Goal: Use online tool/utility

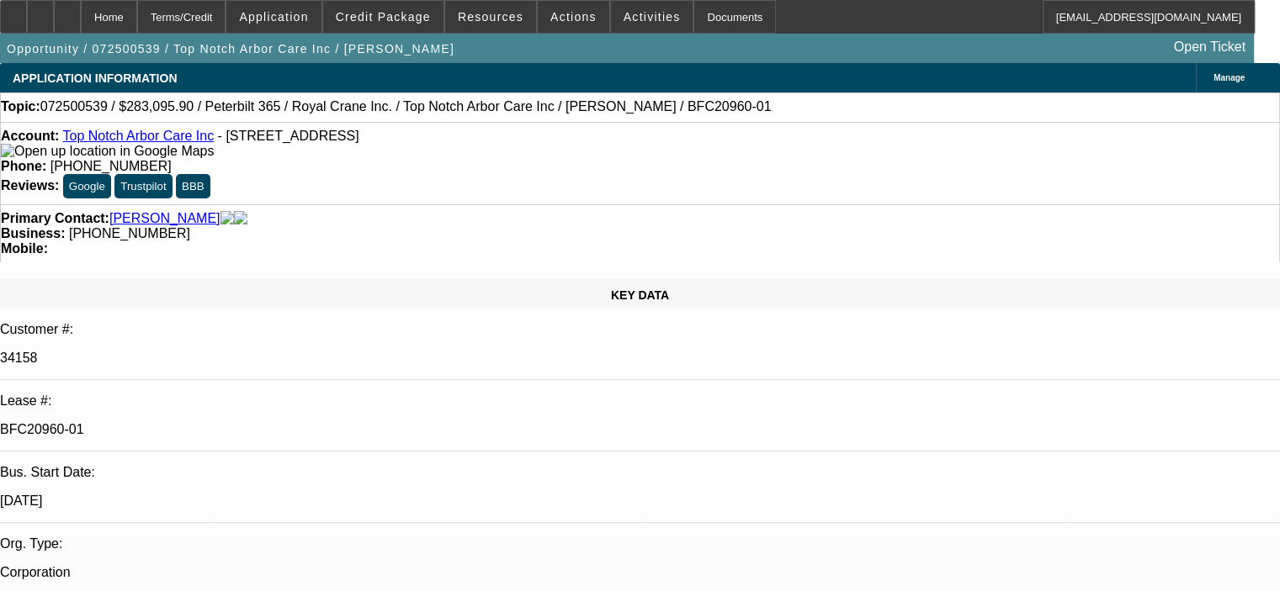
select select "0"
select select "2"
select select "0"
select select "6"
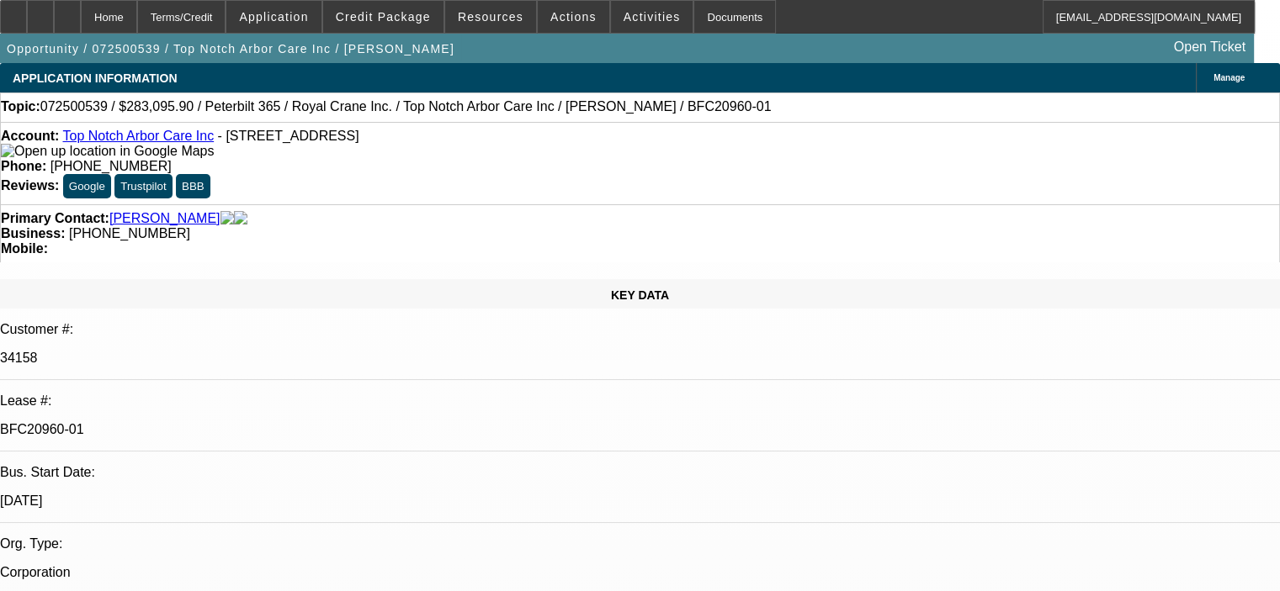
select select "0.15"
select select "2"
select select "0"
select select "6"
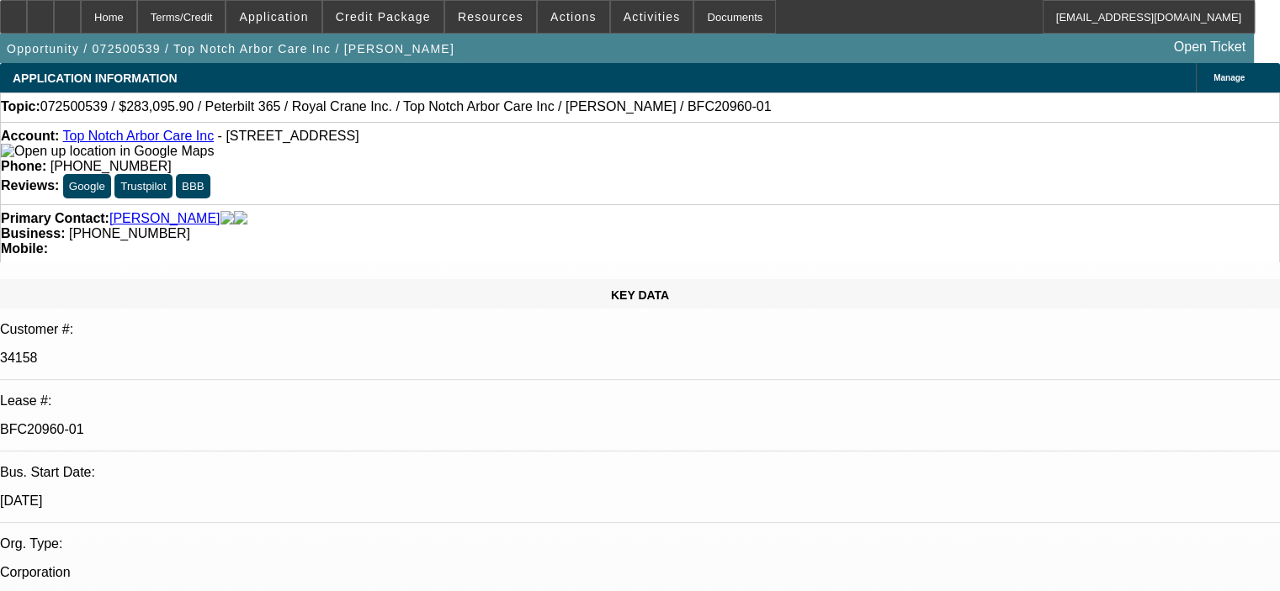
select select "0.15"
select select "2"
select select "0"
select select "6"
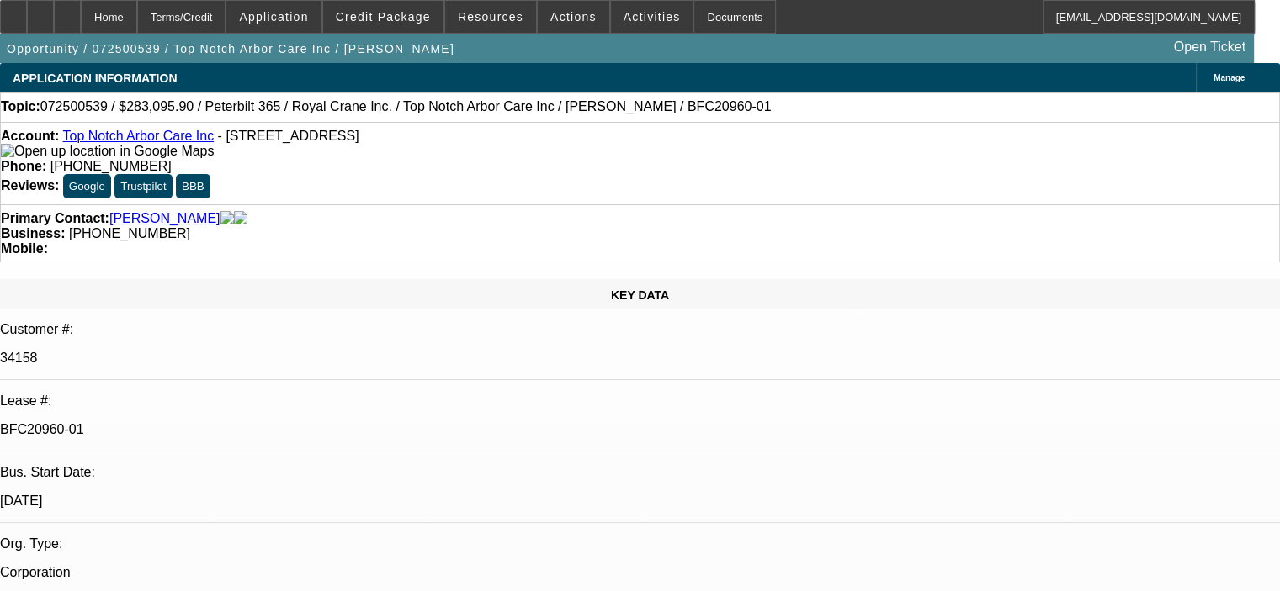
select select "0.15"
select select "2"
select select "0"
select select "6"
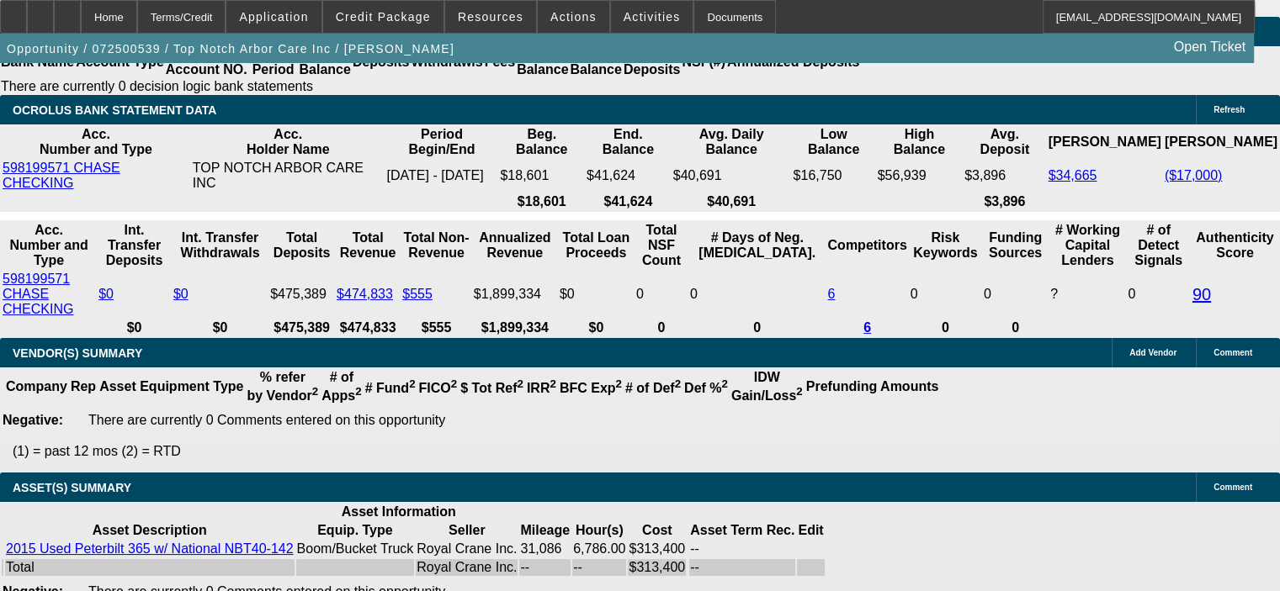
scroll to position [3402, 0]
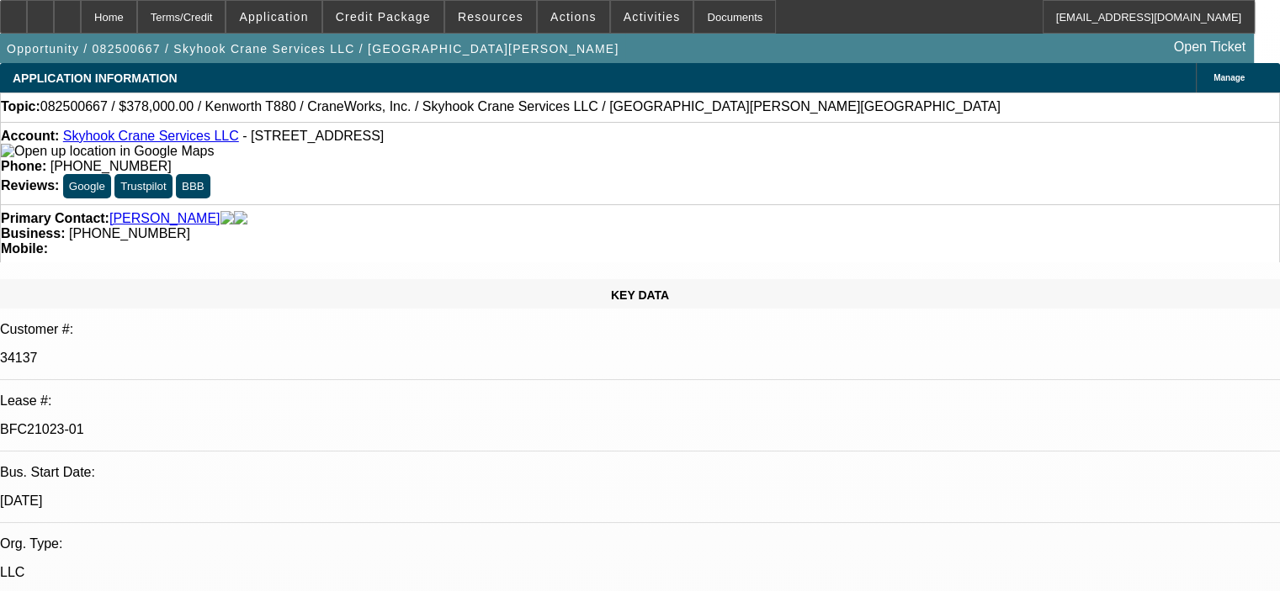
select select "0"
select select "2"
select select "0"
select select "6"
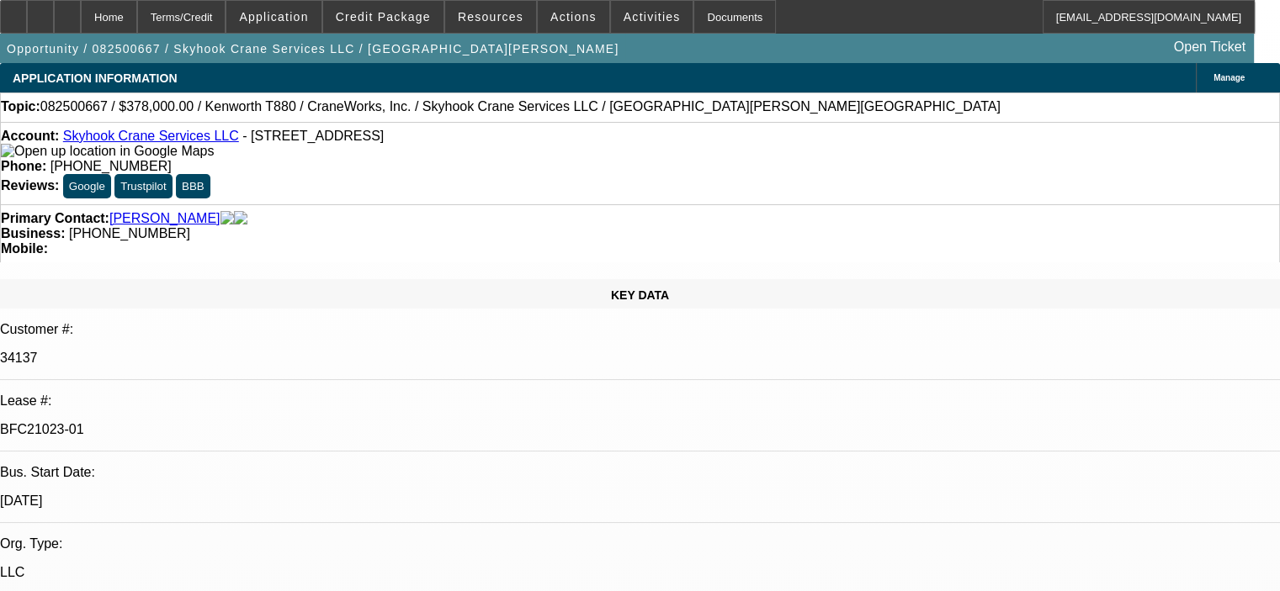
select select "0"
select select "2"
select select "0"
select select "6"
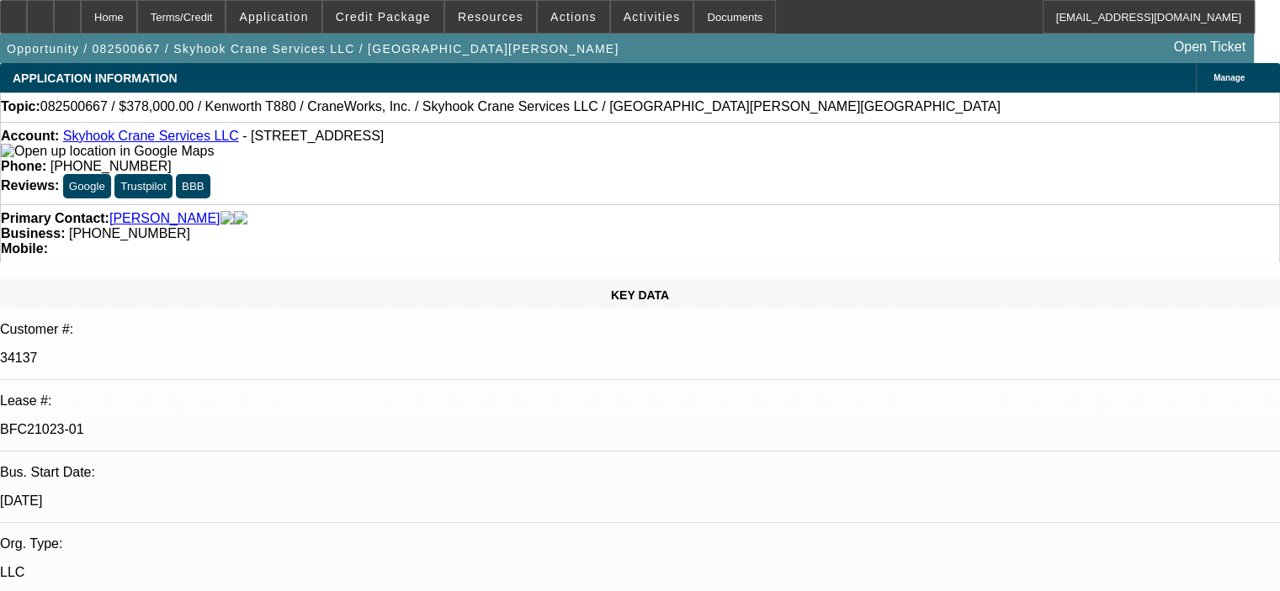
select select "0"
select select "2"
select select "0"
select select "6"
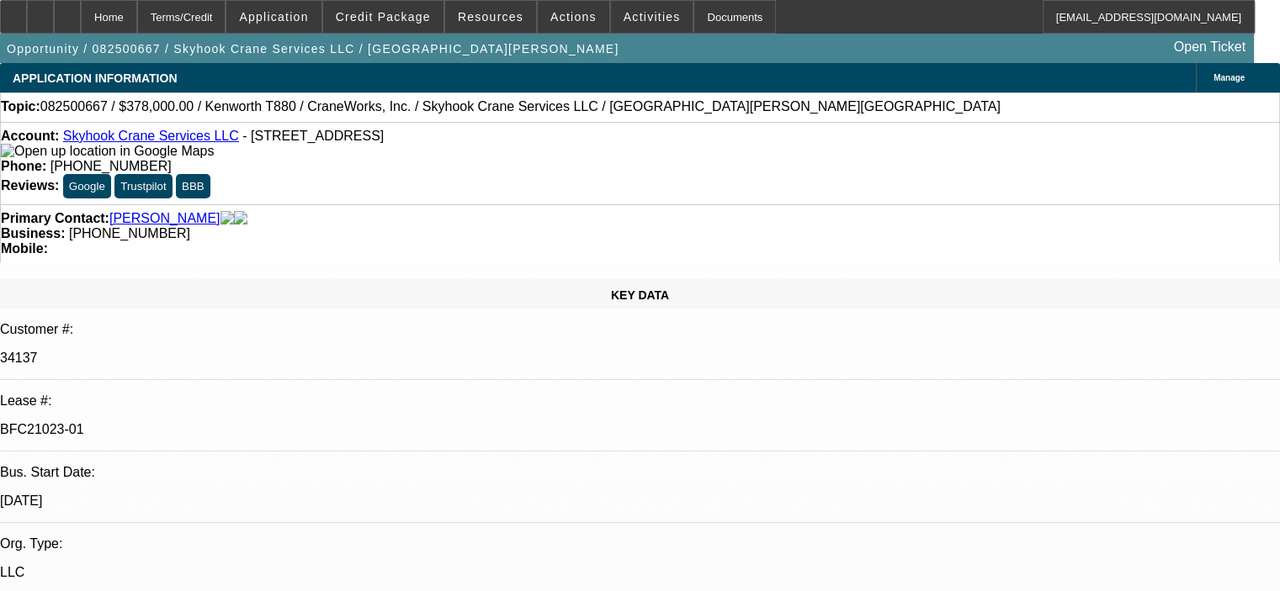
select select "0"
select select "2"
select select "0"
select select "6"
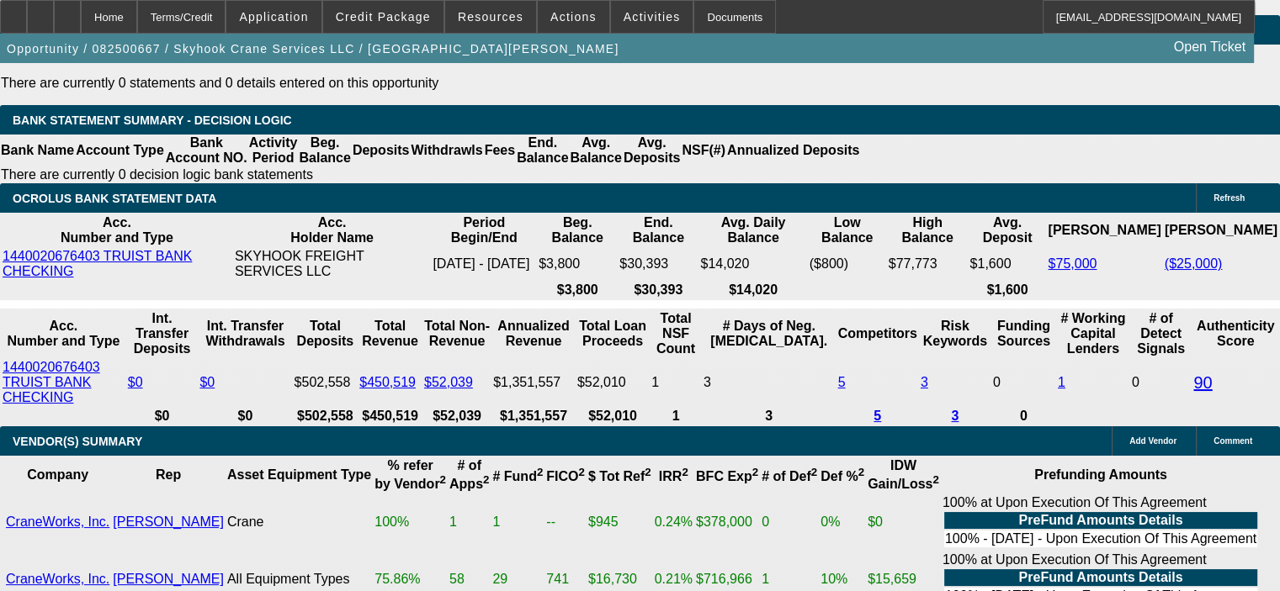
scroll to position [3240, 0]
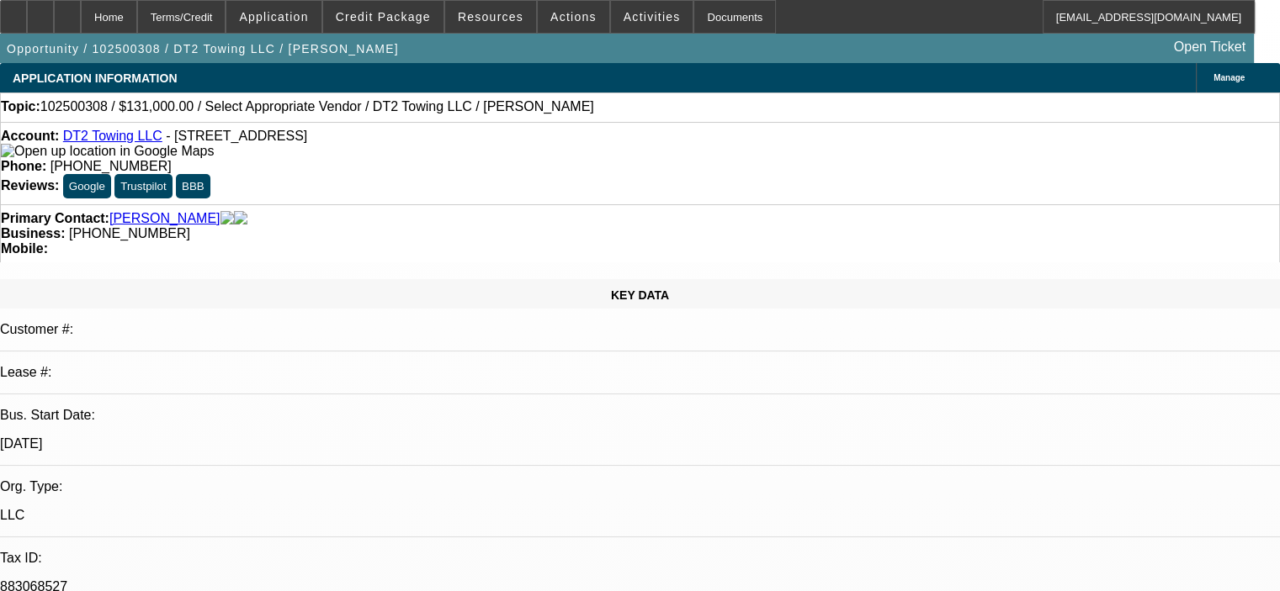
select select "0"
select select "2"
select select "0.1"
select select "4"
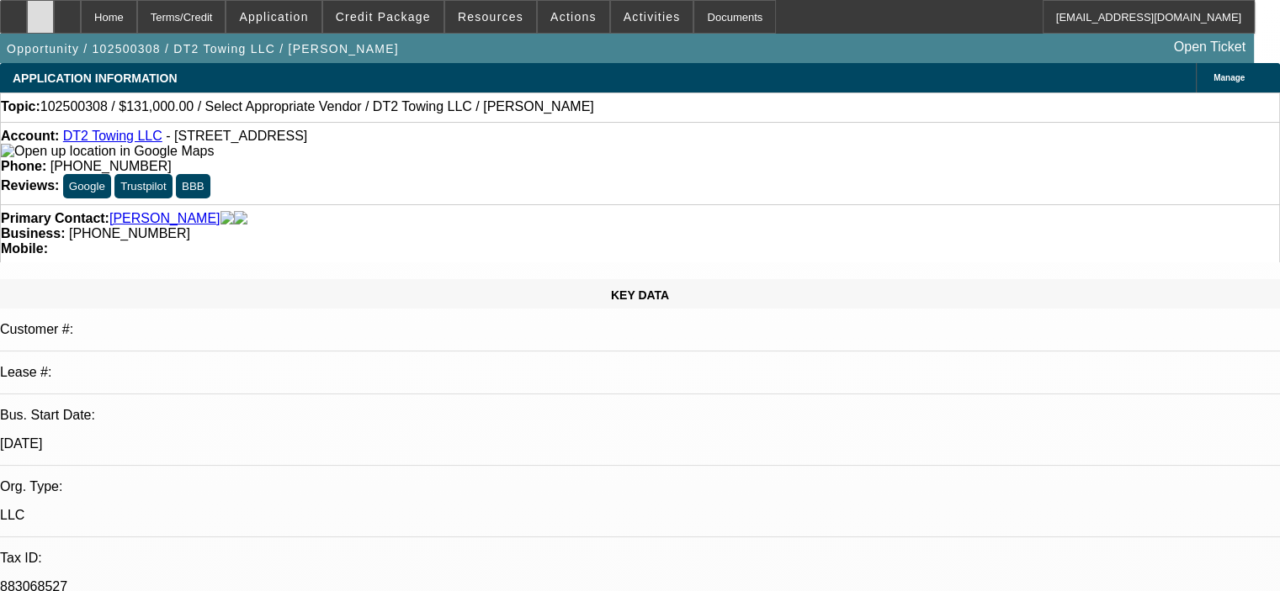
click at [54, 22] on div at bounding box center [40, 17] width 27 height 34
